Goal: Transaction & Acquisition: Download file/media

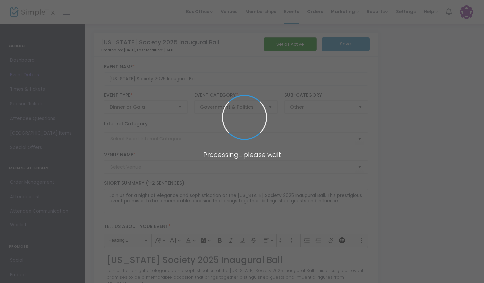
type input "Mellon Auditorium"
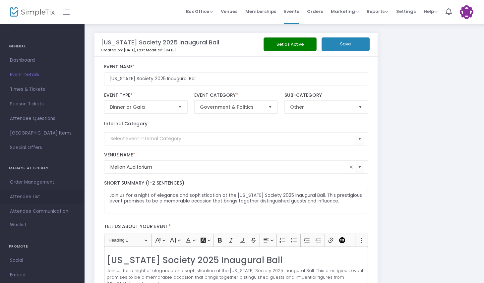
click at [39, 192] on link "Attendee List" at bounding box center [42, 196] width 84 height 15
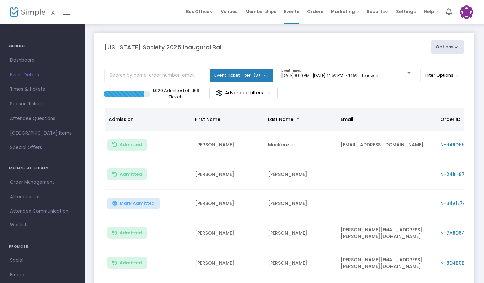
click at [452, 49] on button "Options" at bounding box center [447, 46] width 34 height 13
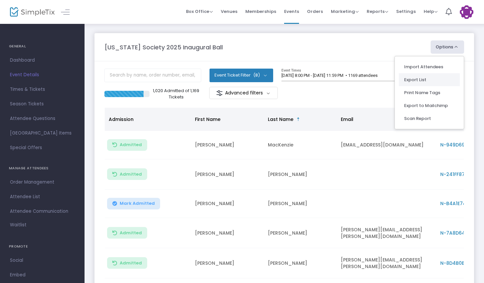
click at [438, 78] on li "Export List" at bounding box center [428, 79] width 61 height 13
radio input "false"
radio input "true"
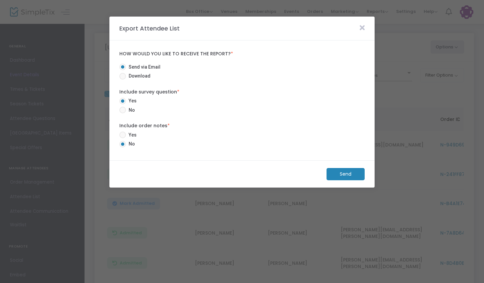
click at [134, 75] on span "Download" at bounding box center [138, 76] width 25 height 7
click at [123, 79] on input "Download" at bounding box center [122, 79] width 0 height 0
radio input "true"
click at [132, 107] on span "No" at bounding box center [130, 110] width 9 height 7
click at [123, 113] on input "No" at bounding box center [122, 113] width 0 height 0
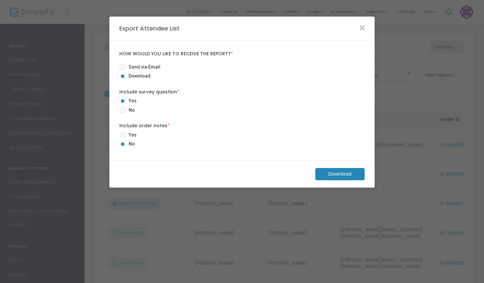
radio input "true"
click at [347, 173] on m-button "Download" at bounding box center [339, 174] width 49 height 12
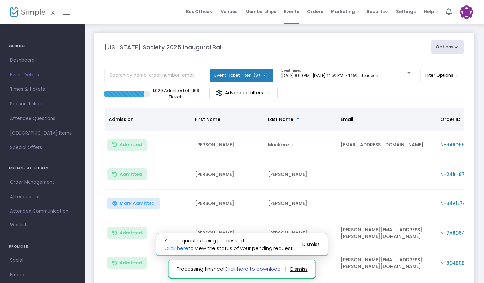
click at [261, 268] on link "Click here to download." at bounding box center [252, 268] width 57 height 7
